Goal: Transaction & Acquisition: Purchase product/service

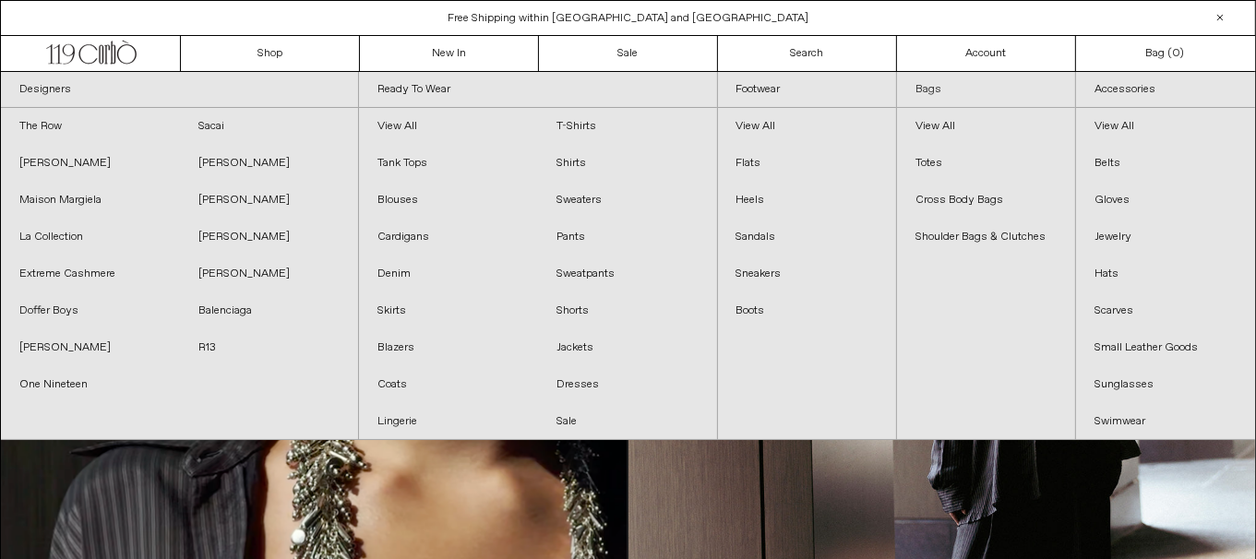
click at [928, 95] on link "Bags" at bounding box center [986, 90] width 178 height 36
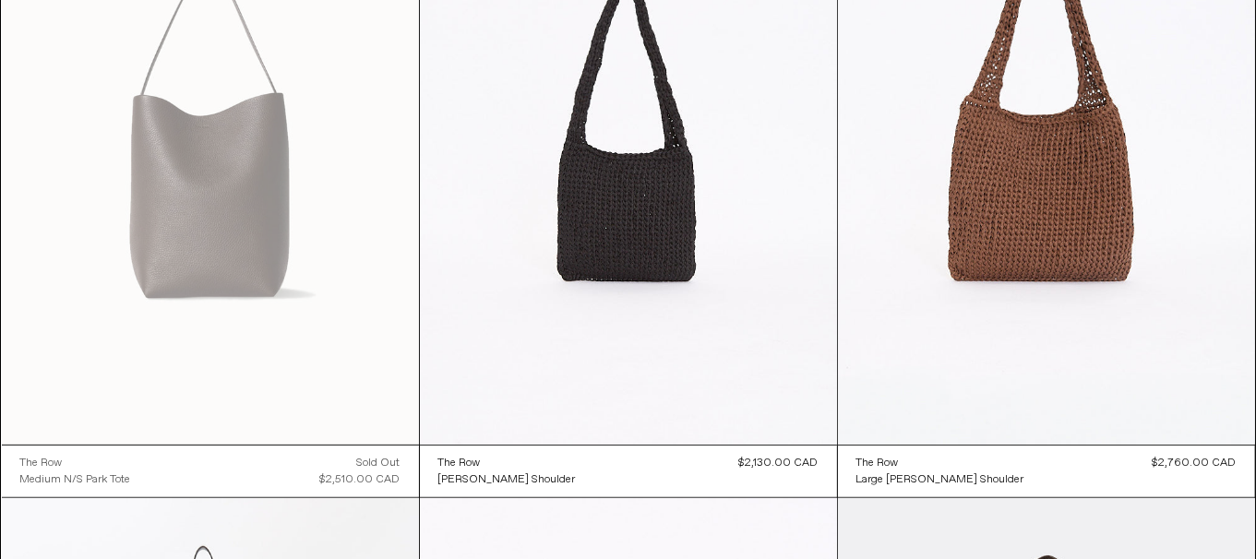
scroll to position [479, 0]
